Goal: Use online tool/utility: Utilize a website feature to perform a specific function

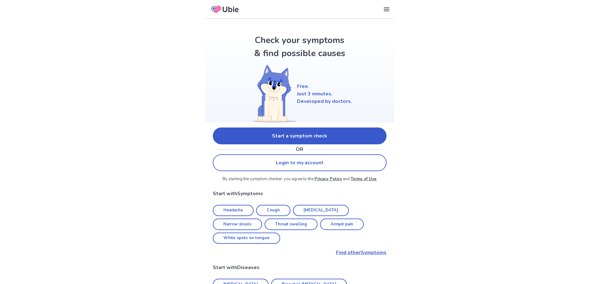
click at [290, 129] on link "Start a symptom check" at bounding box center [300, 136] width 174 height 17
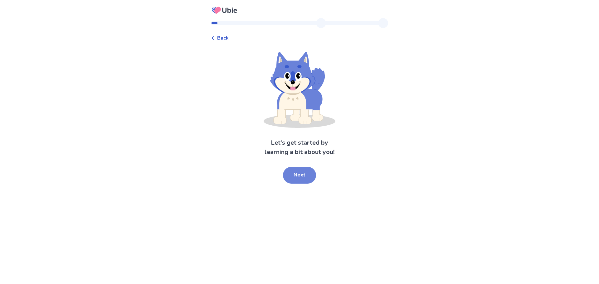
click at [298, 175] on button "Next" at bounding box center [299, 175] width 33 height 17
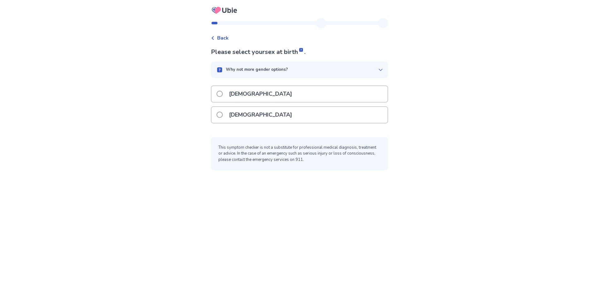
click at [221, 93] on span at bounding box center [220, 94] width 6 height 6
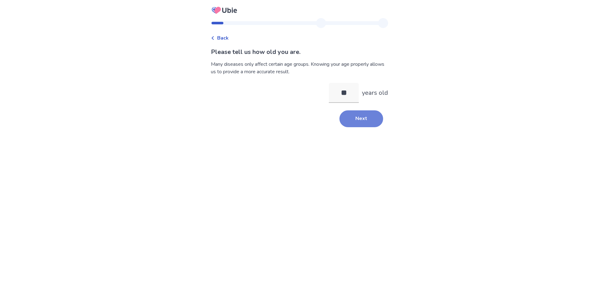
type input "**"
click at [357, 123] on button "Next" at bounding box center [362, 119] width 44 height 17
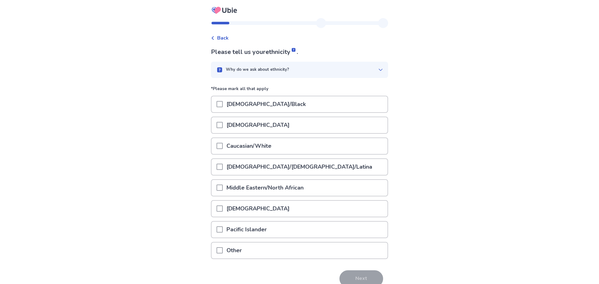
click at [221, 147] on span at bounding box center [220, 146] width 6 height 6
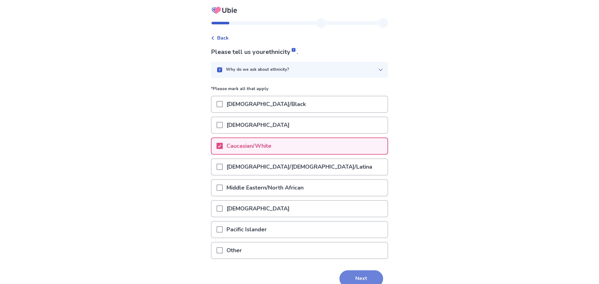
click at [347, 276] on button "Next" at bounding box center [362, 279] width 44 height 17
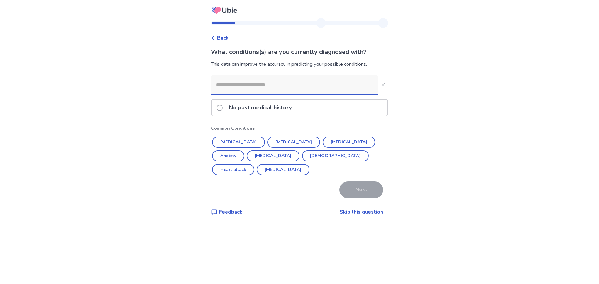
click at [222, 108] on span at bounding box center [220, 108] width 6 height 6
